Goal: Obtain resource: Obtain resource

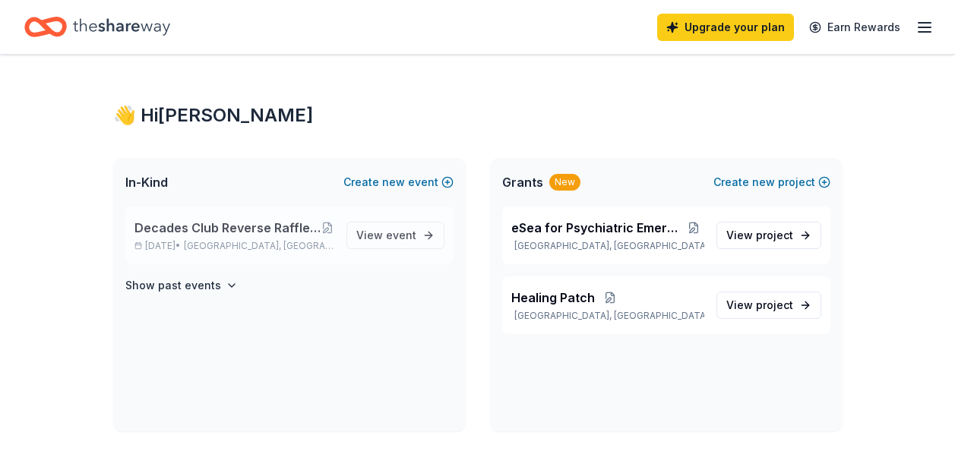
click at [248, 226] on span "Decades Club Reverse Raffle & Evening of Dancing through the Decades" at bounding box center [227, 228] width 187 height 18
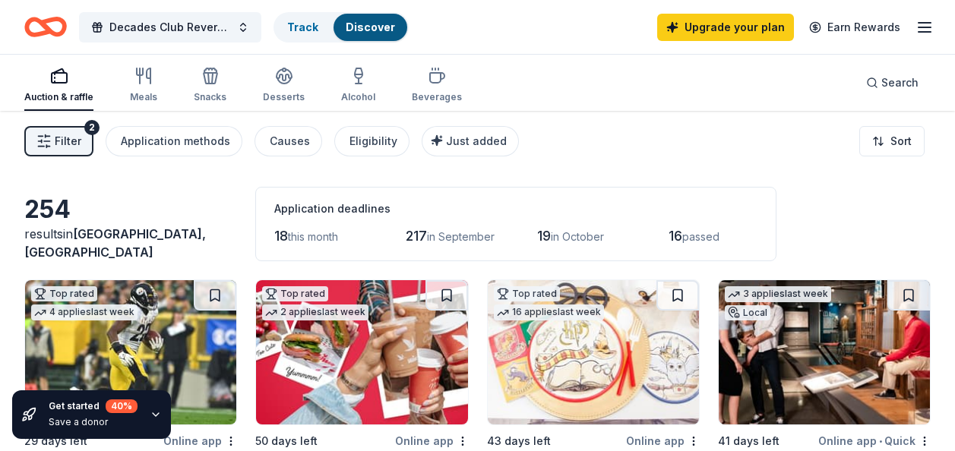
click at [74, 138] on span "Filter" at bounding box center [68, 141] width 27 height 18
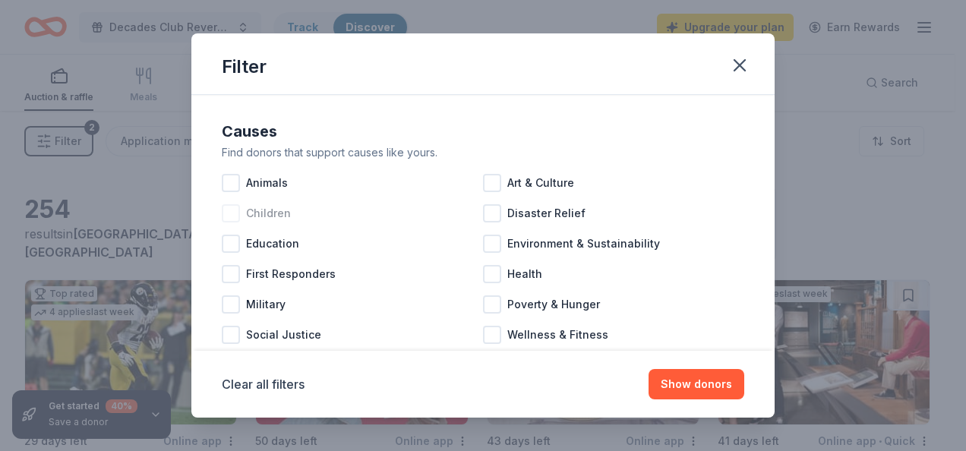
click at [272, 211] on span "Children" at bounding box center [268, 213] width 45 height 18
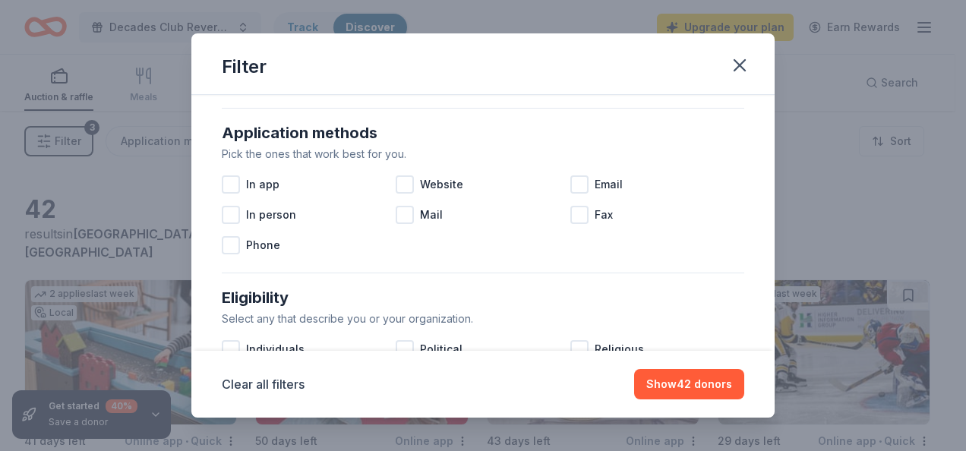
scroll to position [228, 0]
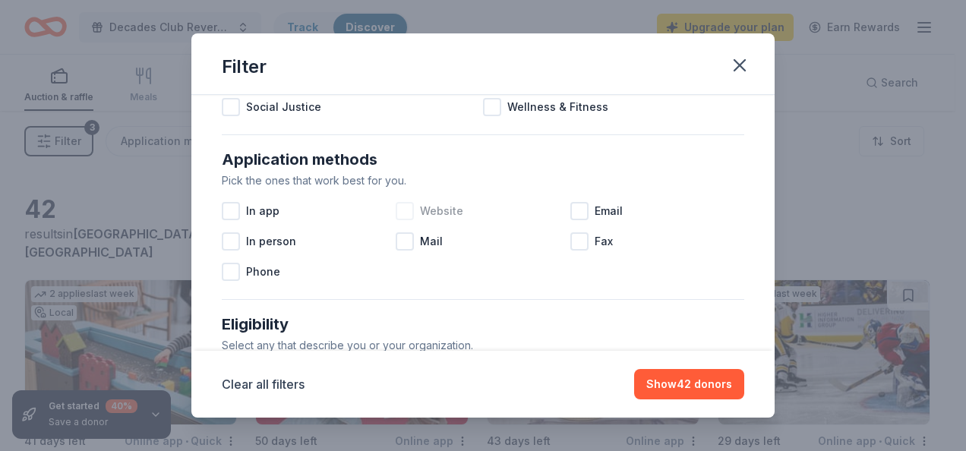
click at [438, 222] on div "Website" at bounding box center [483, 211] width 174 height 30
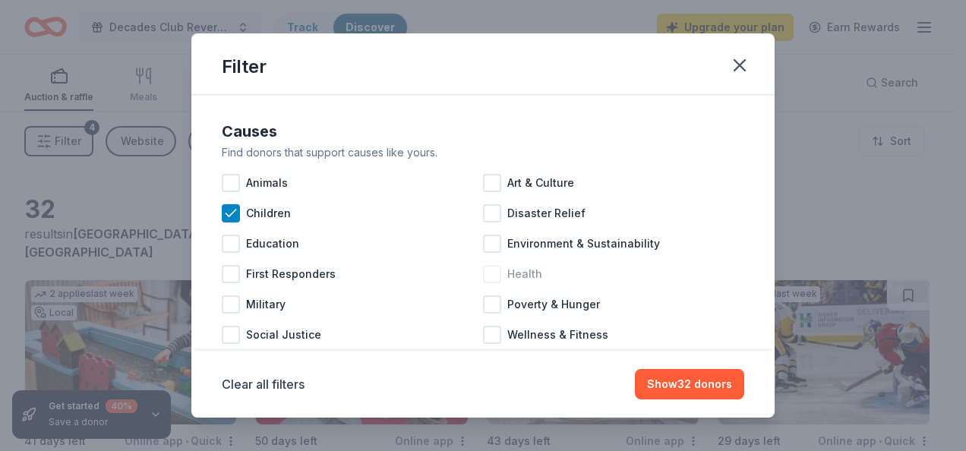
click at [497, 284] on div "Health" at bounding box center [613, 274] width 261 height 30
click at [508, 277] on span "Health" at bounding box center [525, 274] width 35 height 18
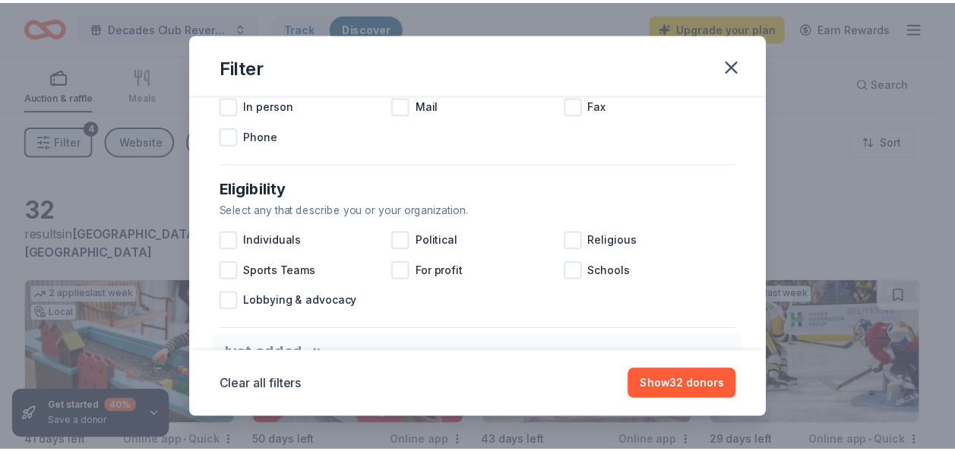
scroll to position [380, 0]
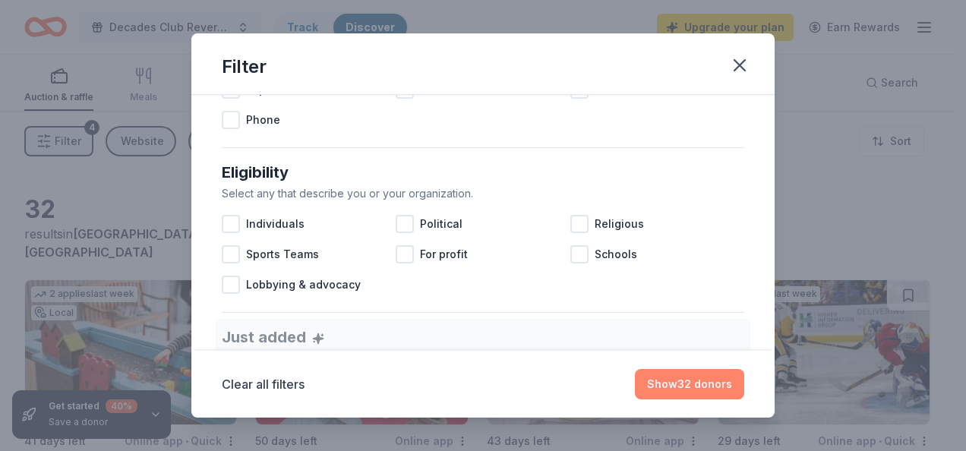
click at [679, 382] on button "Show 32 donors" at bounding box center [689, 384] width 109 height 30
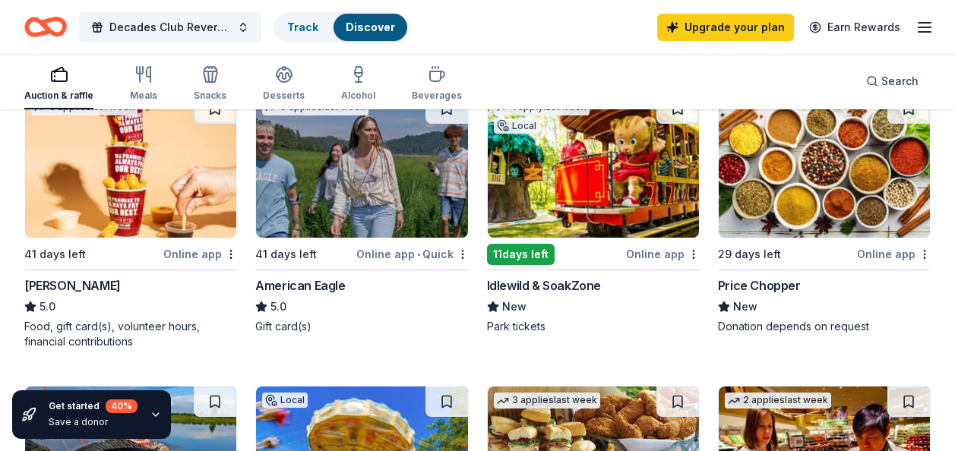
scroll to position [456, 0]
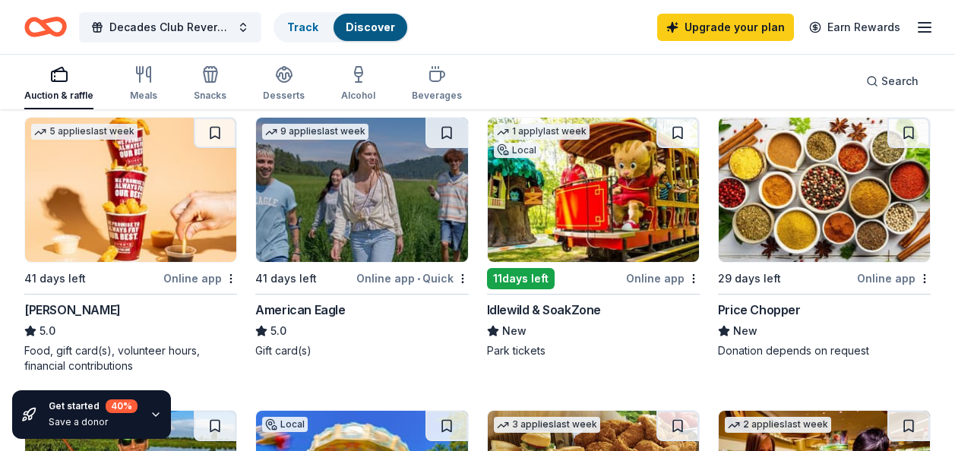
click at [545, 224] on img at bounding box center [593, 190] width 211 height 144
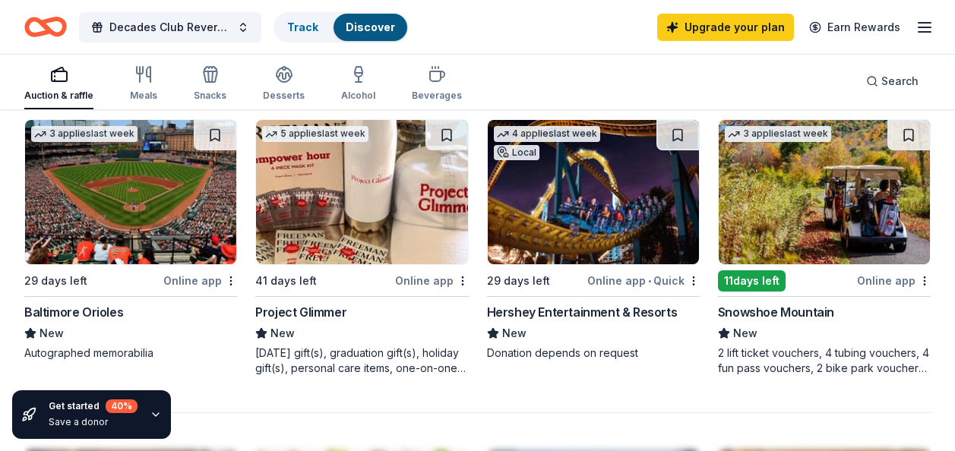
scroll to position [1292, 0]
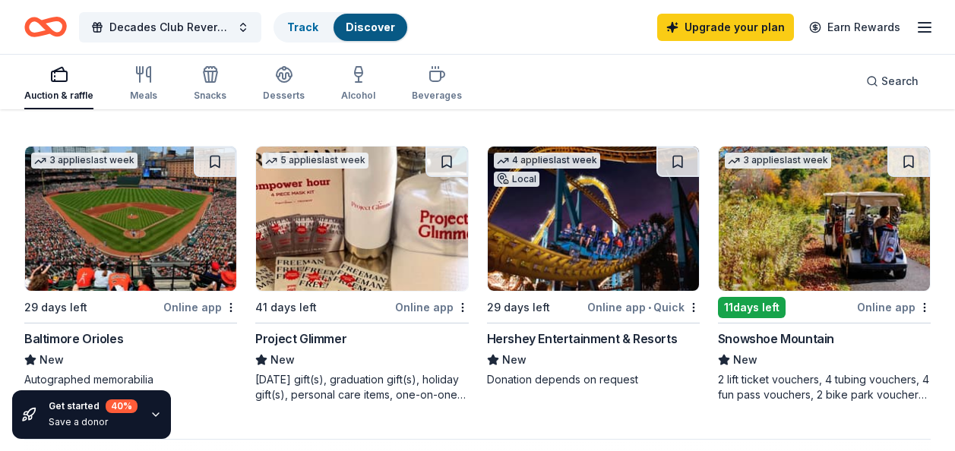
click at [751, 234] on img at bounding box center [824, 219] width 211 height 144
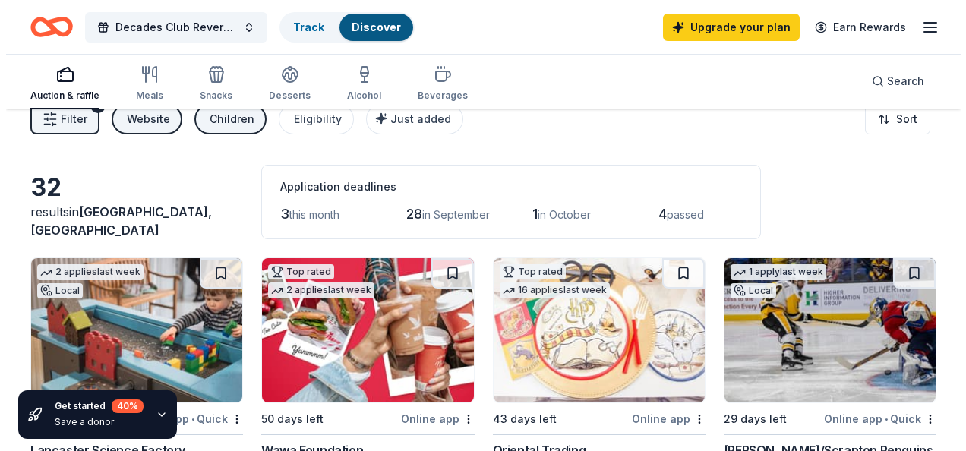
scroll to position [0, 0]
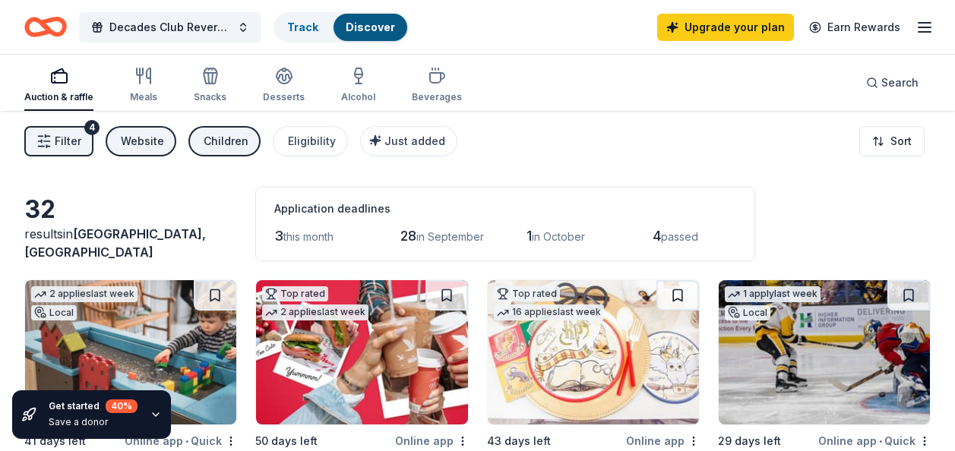
click at [35, 138] on button "Filter 4" at bounding box center [58, 141] width 69 height 30
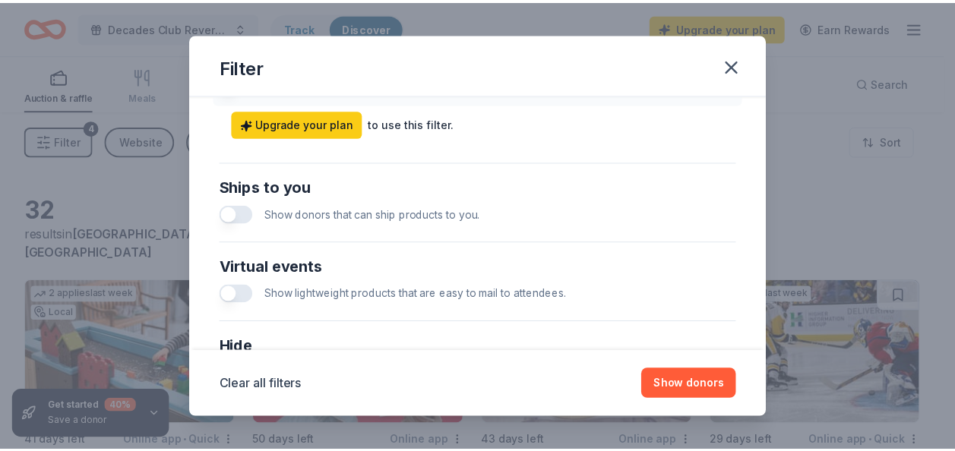
scroll to position [684, 0]
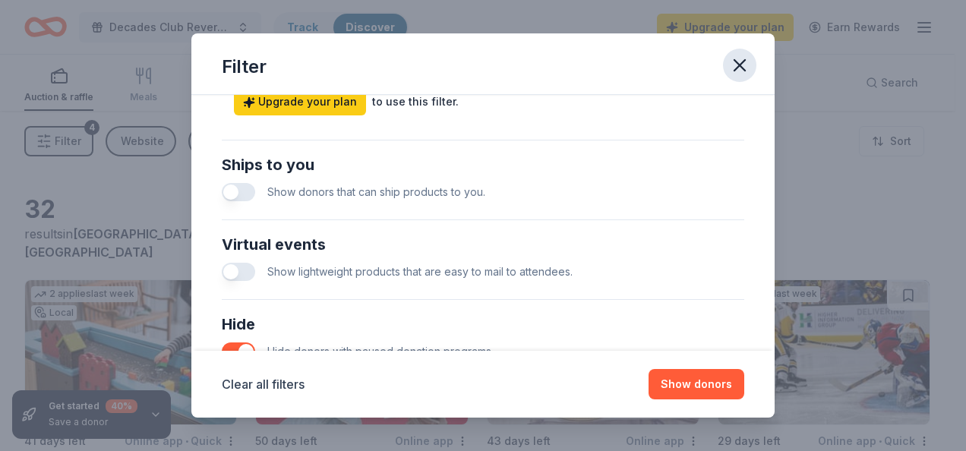
click at [742, 60] on icon "button" at bounding box center [739, 65] width 21 height 21
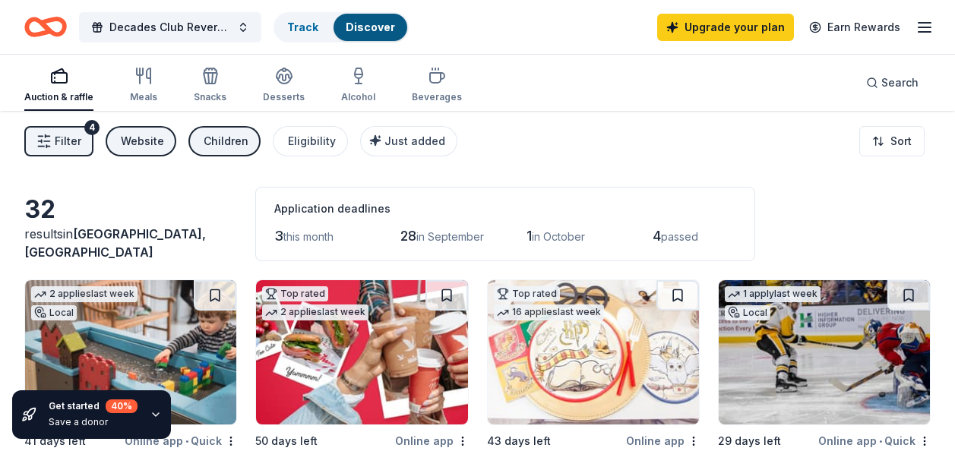
click at [738, 60] on button "button" at bounding box center [722, 74] width 32 height 32
click at [866, 152] on html "Decades Club Reverse Raffle & Evening of Dancing through the Decades Track Disc…" at bounding box center [477, 225] width 955 height 451
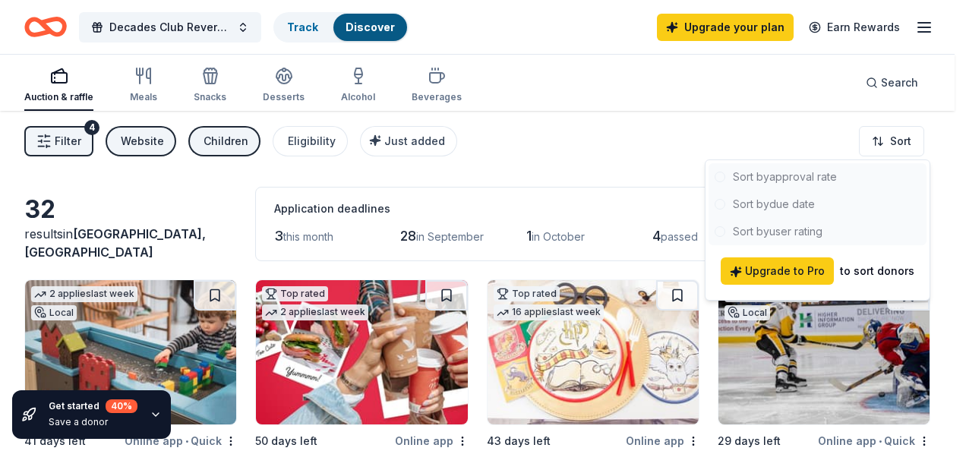
click at [629, 112] on html "Decades Club Reverse Raffle & Evening of Dancing through the Decades Track Disc…" at bounding box center [483, 225] width 966 height 451
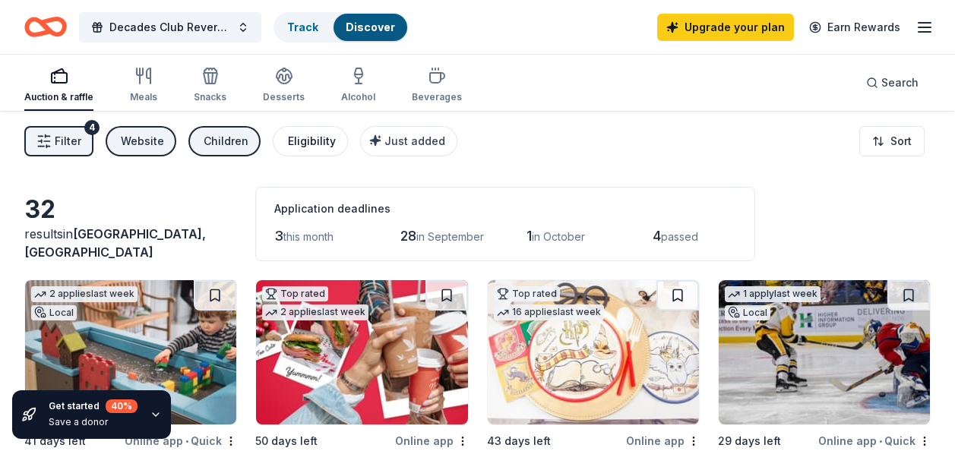
click at [318, 139] on div "Eligibility" at bounding box center [312, 141] width 48 height 18
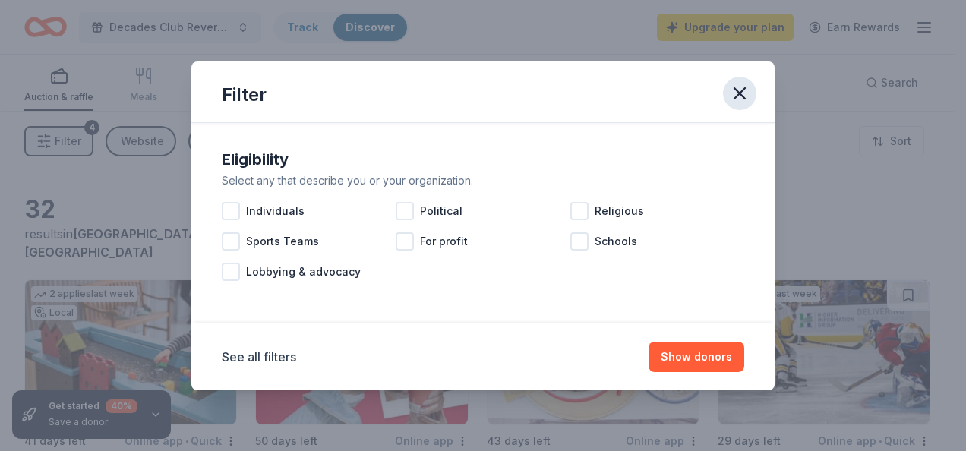
click at [746, 100] on icon "button" at bounding box center [739, 93] width 21 height 21
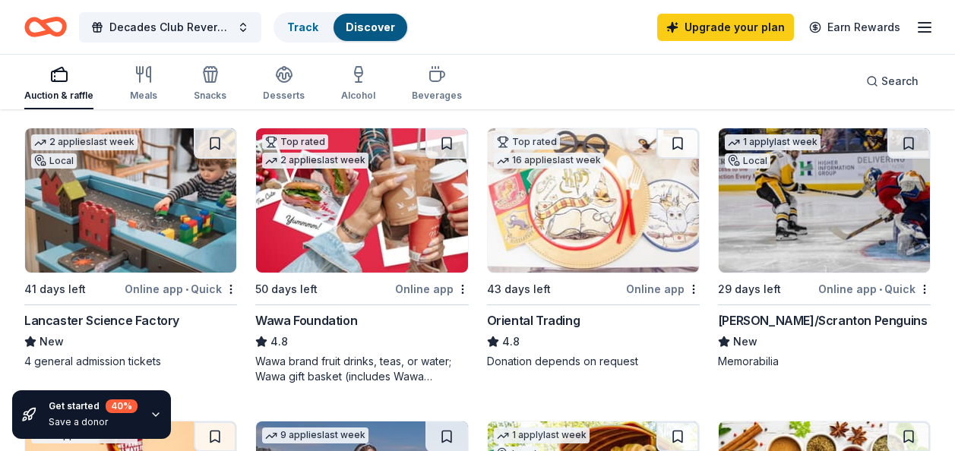
scroll to position [0, 0]
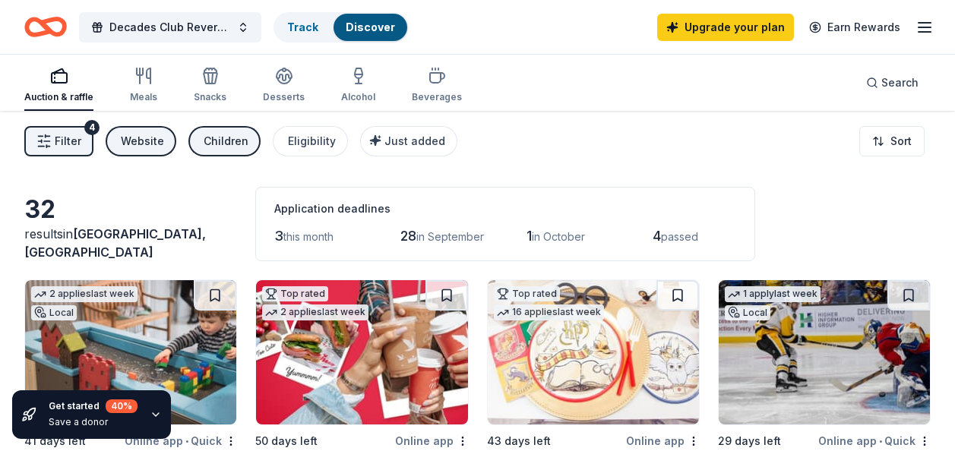
click at [925, 26] on icon "button" at bounding box center [924, 27] width 18 height 18
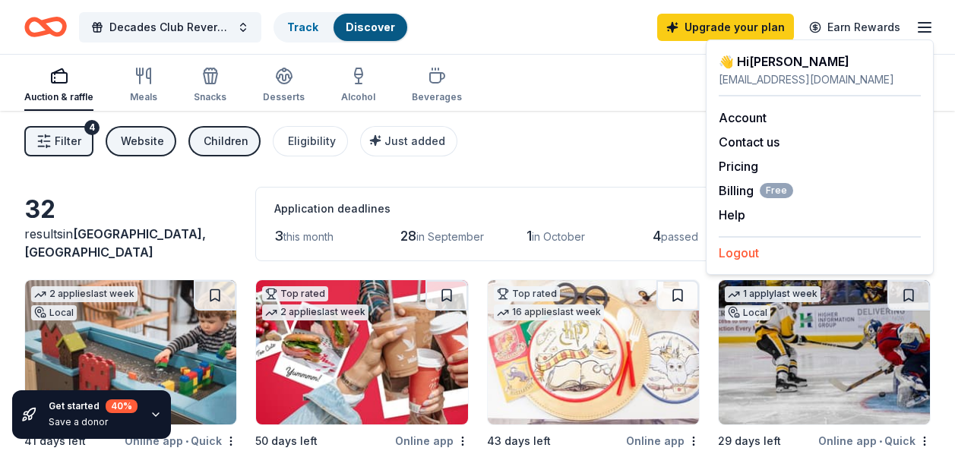
drag, startPoint x: 742, startPoint y: 239, endPoint x: 748, endPoint y: 250, distance: 12.3
click at [742, 242] on div "Logout" at bounding box center [820, 249] width 202 height 26
click at [748, 250] on button "Logout" at bounding box center [739, 253] width 40 height 18
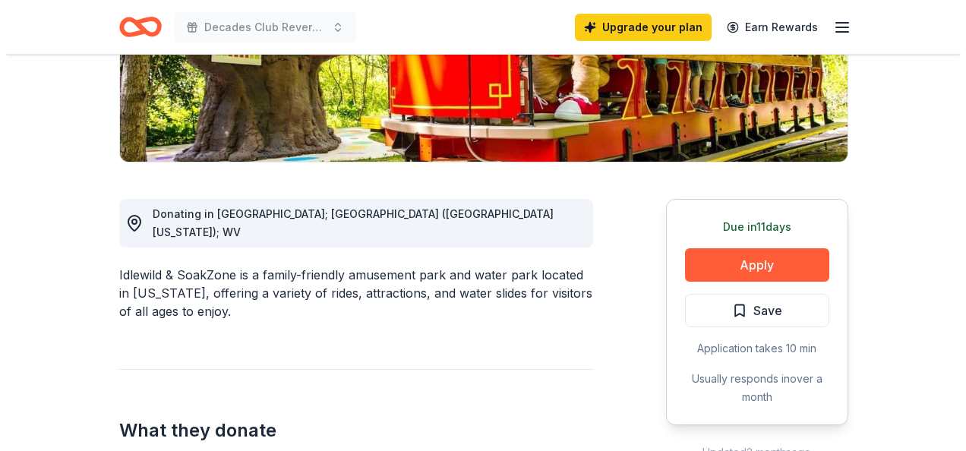
scroll to position [304, 0]
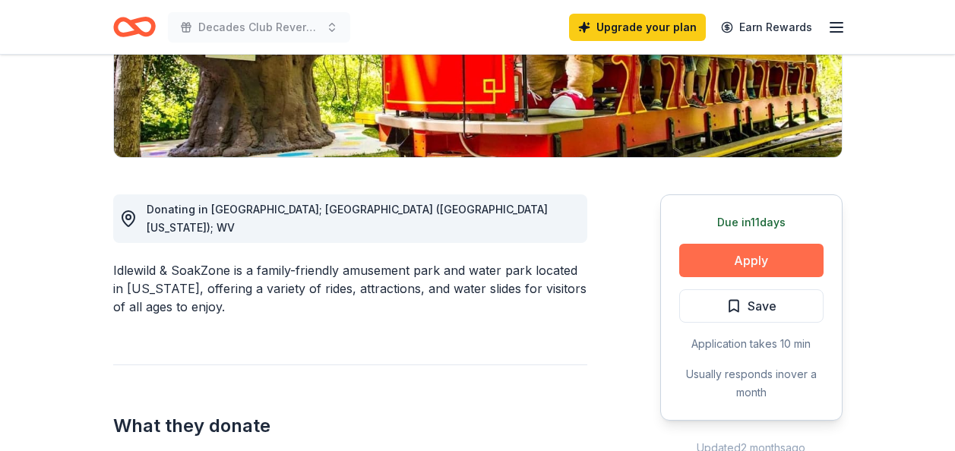
click at [700, 264] on button "Apply" at bounding box center [751, 260] width 144 height 33
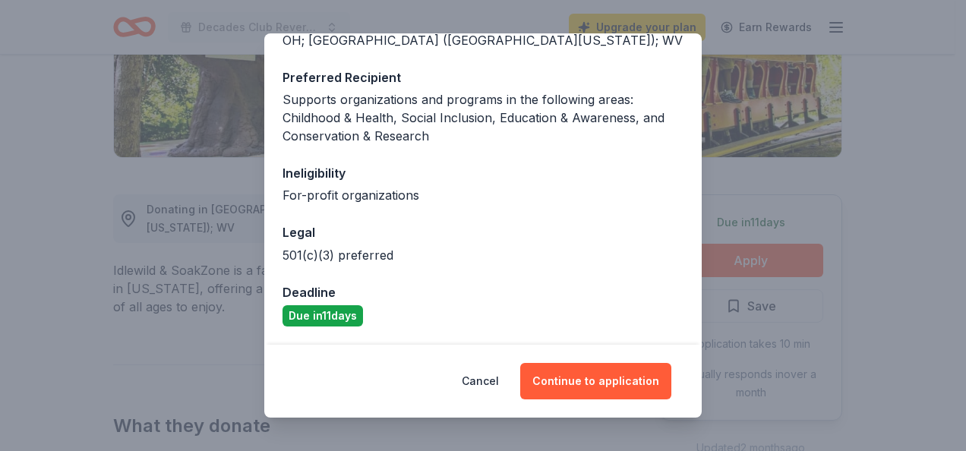
scroll to position [0, 0]
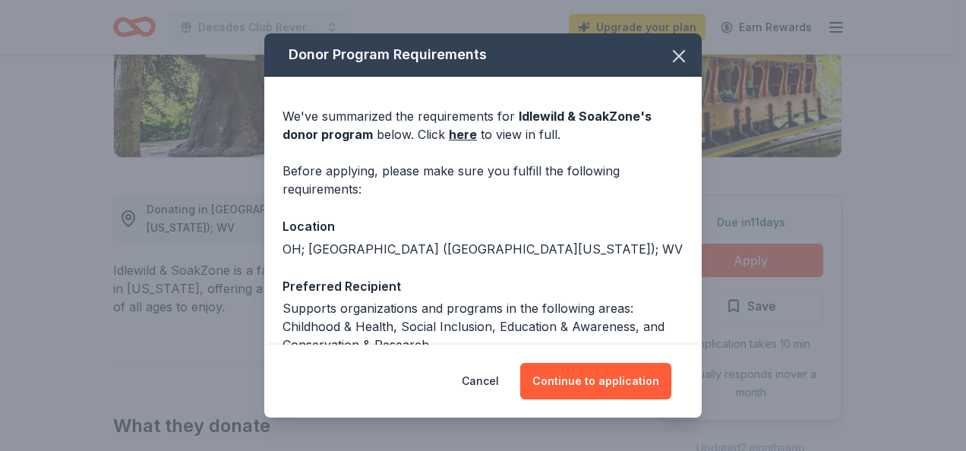
click at [577, 356] on div "Cancel Continue to application" at bounding box center [483, 381] width 438 height 73
click at [578, 369] on button "Continue to application" at bounding box center [595, 381] width 151 height 36
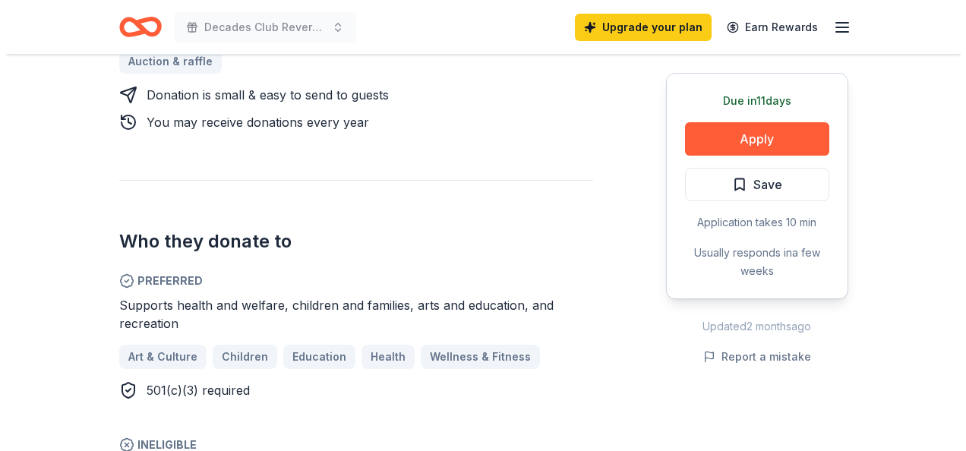
scroll to position [836, 0]
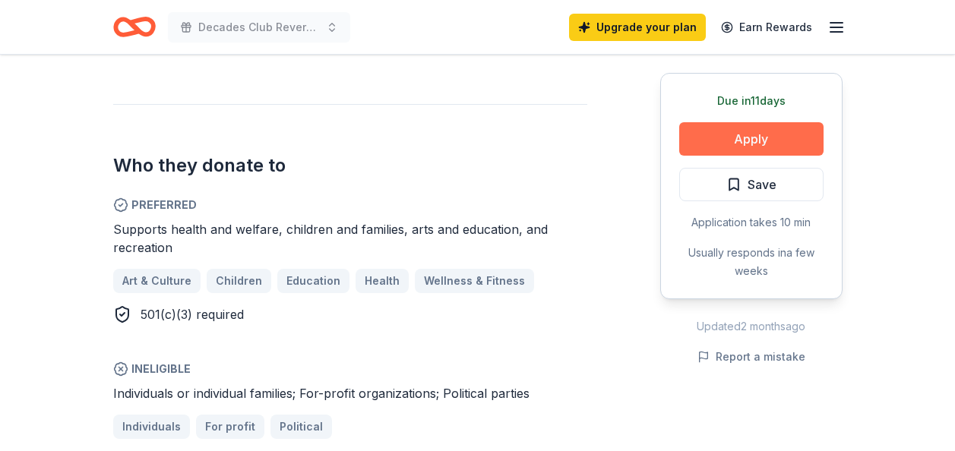
click at [744, 146] on button "Apply" at bounding box center [751, 138] width 144 height 33
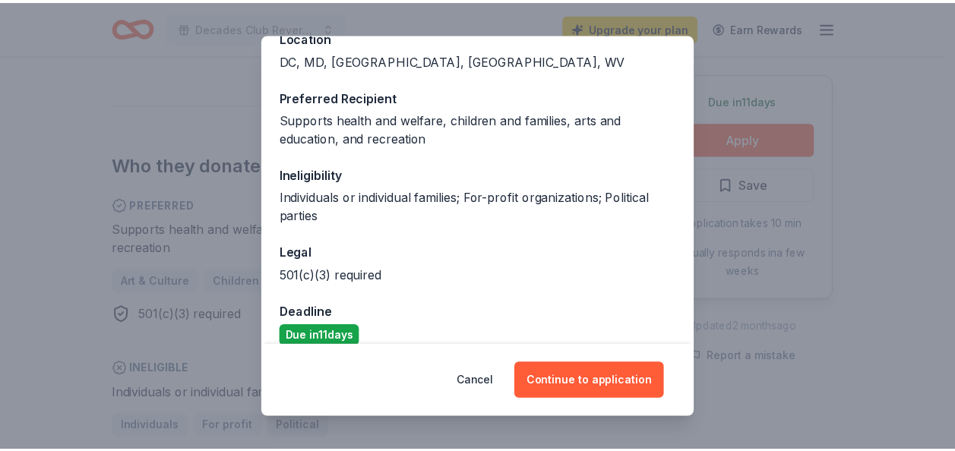
scroll to position [209, 0]
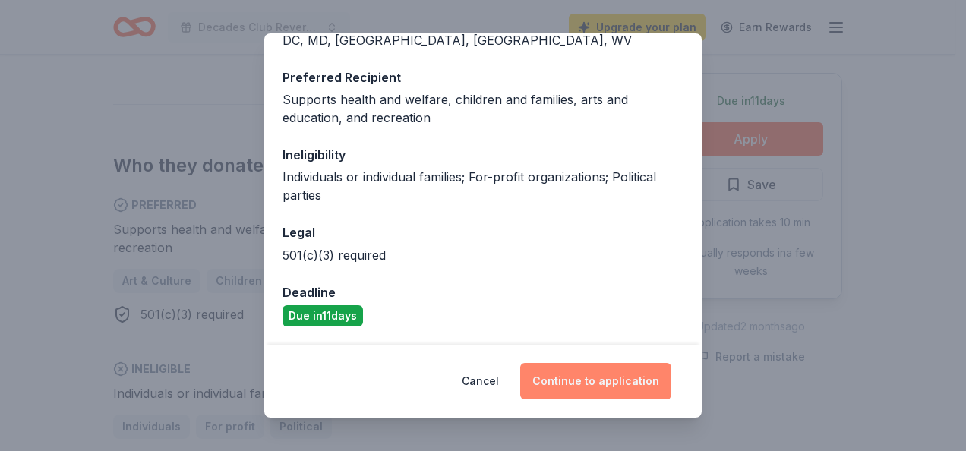
click at [574, 371] on button "Continue to application" at bounding box center [595, 381] width 151 height 36
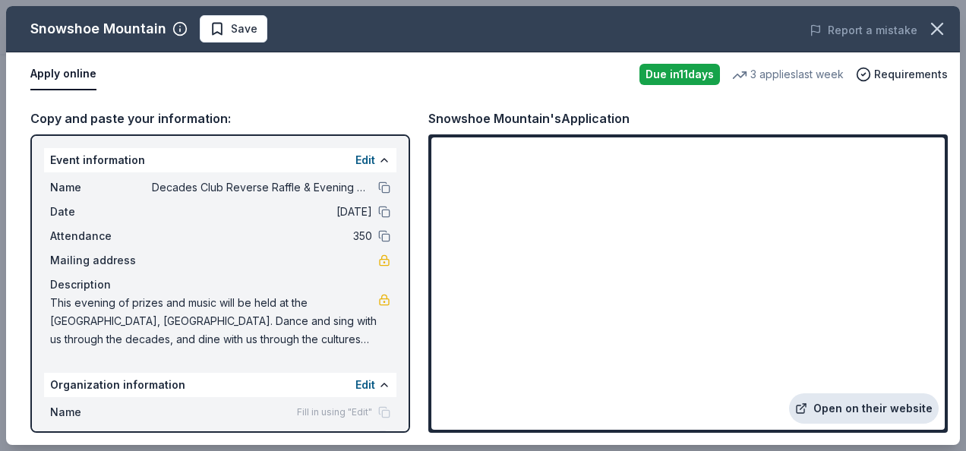
click at [838, 415] on link "Open on their website" at bounding box center [864, 409] width 150 height 30
click at [927, 19] on icon "button" at bounding box center [937, 28] width 21 height 21
